Goal: Task Accomplishment & Management: Manage account settings

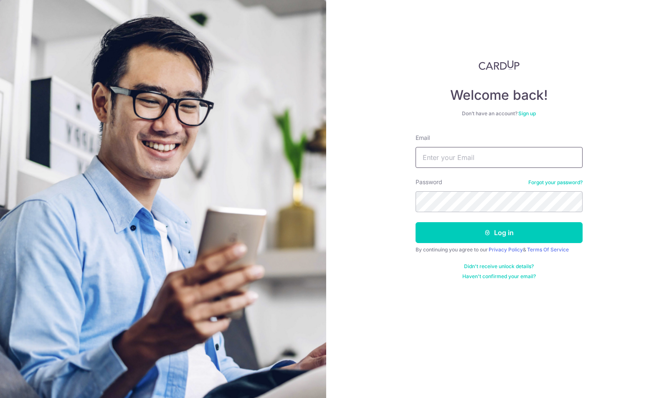
click at [440, 164] on input "Email" at bounding box center [499, 157] width 167 height 21
type input "ericplanner@gmail.com"
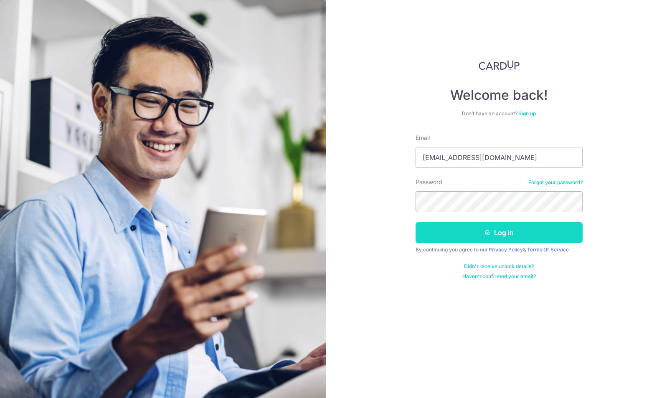
click at [508, 238] on button "Log in" at bounding box center [499, 232] width 167 height 21
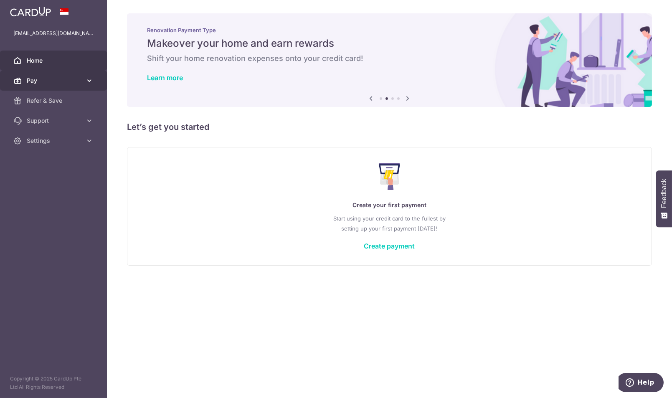
click at [43, 80] on span "Pay" at bounding box center [54, 80] width 55 height 8
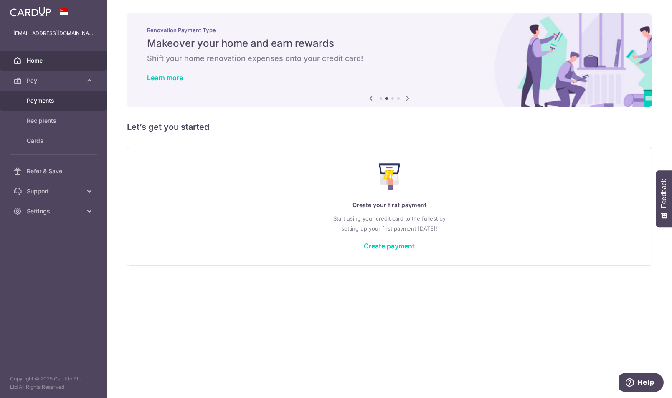
click at [46, 96] on link "Payments" at bounding box center [53, 101] width 107 height 20
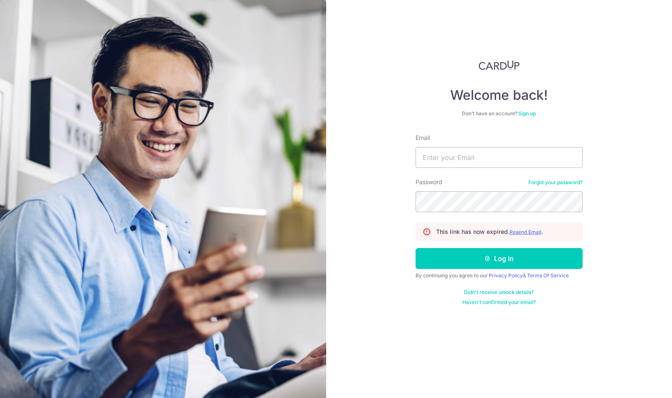
drag, startPoint x: 533, startPoint y: 230, endPoint x: 467, endPoint y: 336, distance: 124.8
drag, startPoint x: 467, startPoint y: 336, endPoint x: 390, endPoint y: 310, distance: 80.6
click at [518, 231] on u "Resend Email" at bounding box center [526, 232] width 32 height 6
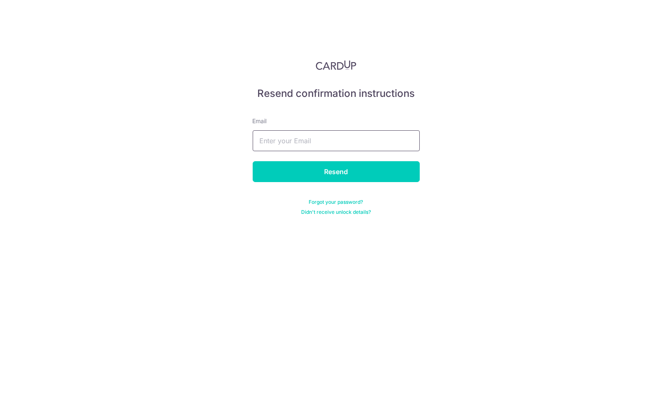
click at [308, 130] on input "text" at bounding box center [336, 140] width 167 height 21
type input "[EMAIL_ADDRESS][DOMAIN_NAME]"
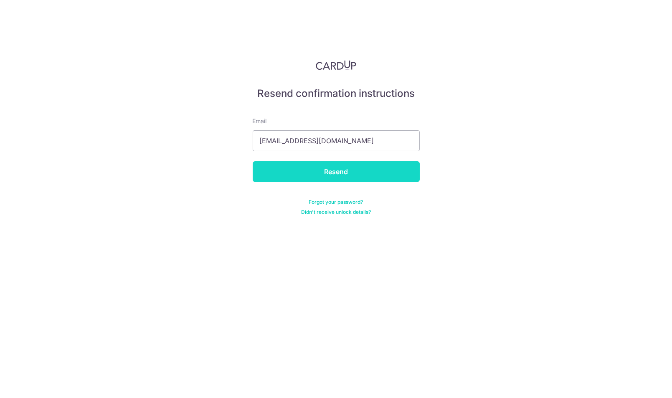
click at [353, 172] on input "Resend" at bounding box center [336, 171] width 167 height 21
